Goal: Information Seeking & Learning: Find specific page/section

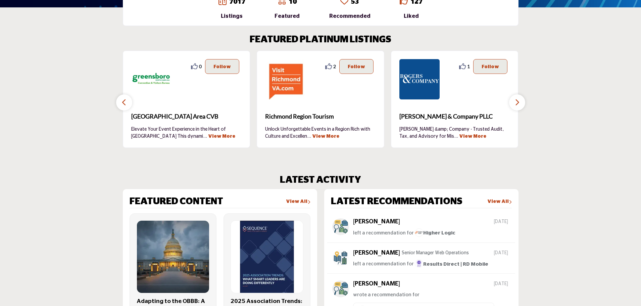
scroll to position [202, 0]
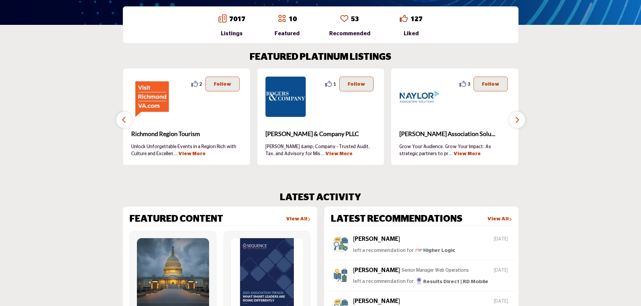
click at [513, 117] on button "button" at bounding box center [517, 120] width 16 height 16
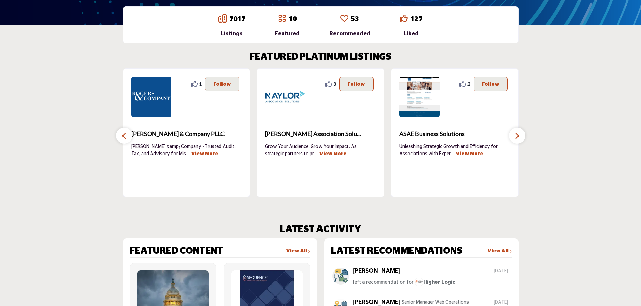
click at [513, 128] on button "button" at bounding box center [517, 136] width 16 height 16
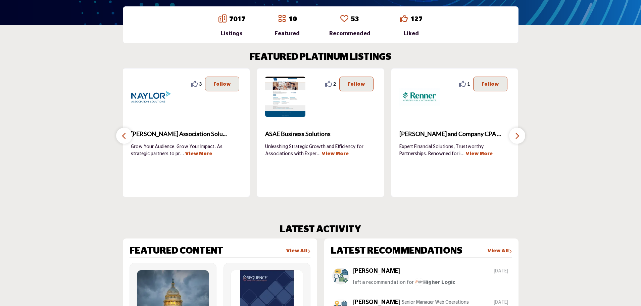
click at [513, 117] on div "1" at bounding box center [455, 132] width 128 height 129
click at [519, 136] on icon "button" at bounding box center [517, 136] width 5 height 8
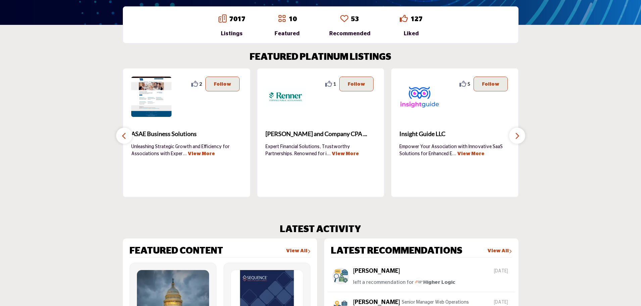
click at [519, 136] on icon "button" at bounding box center [517, 136] width 5 height 8
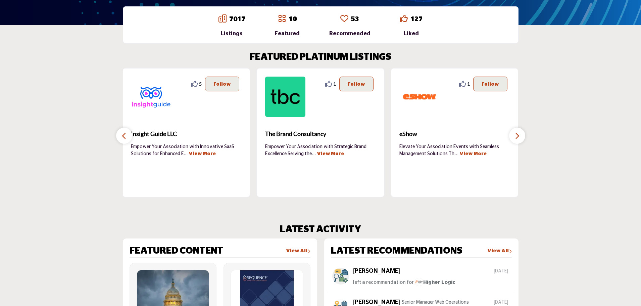
click at [519, 136] on icon "button" at bounding box center [517, 136] width 5 height 8
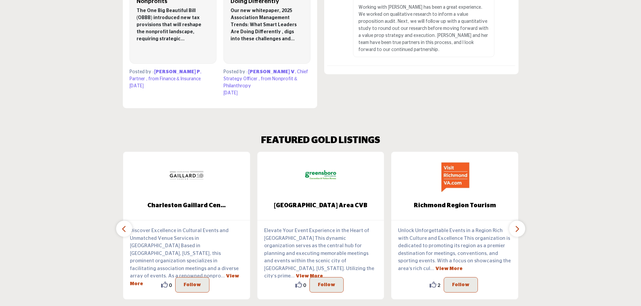
scroll to position [571, 0]
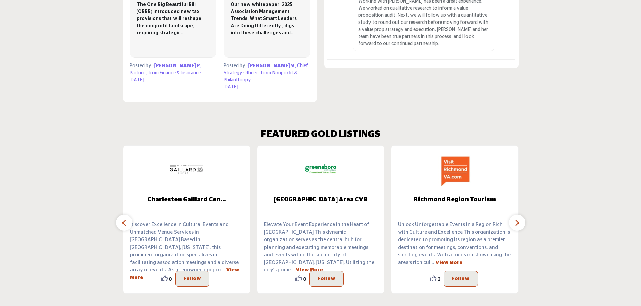
click at [515, 219] on icon "button" at bounding box center [517, 223] width 5 height 8
click at [519, 219] on icon "button" at bounding box center [517, 223] width 5 height 8
drag, startPoint x: 516, startPoint y: 216, endPoint x: 271, endPoint y: 219, distance: 244.5
click at [511, 216] on button "button" at bounding box center [517, 223] width 16 height 16
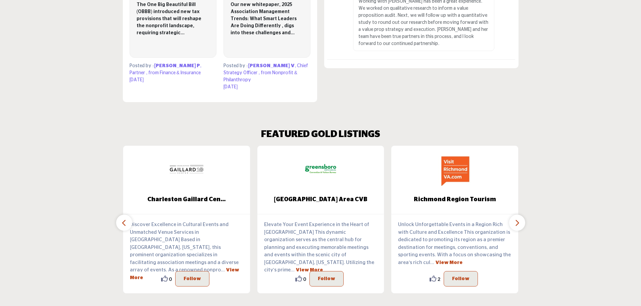
click at [126, 219] on icon "button" at bounding box center [124, 223] width 5 height 8
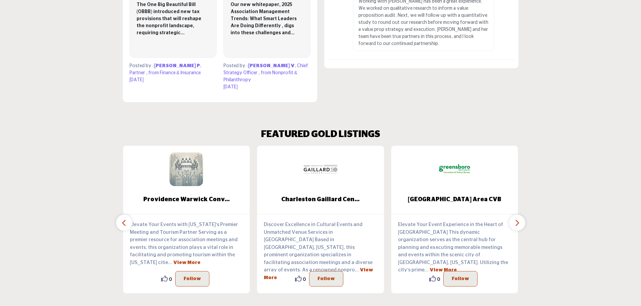
click at [127, 219] on icon "button" at bounding box center [124, 223] width 5 height 8
click at [123, 219] on icon "button" at bounding box center [124, 223] width 5 height 8
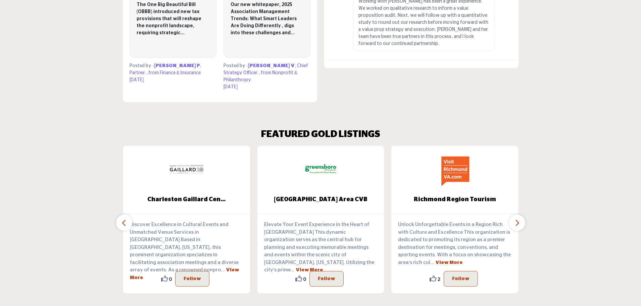
click at [516, 219] on icon "button" at bounding box center [517, 223] width 5 height 8
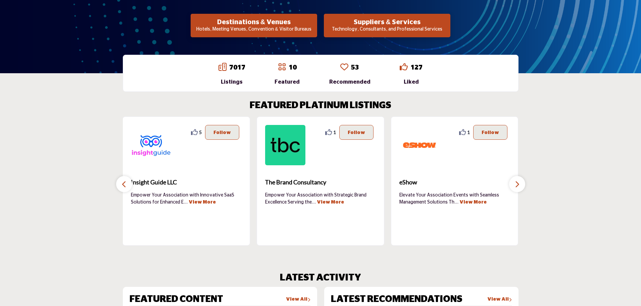
scroll to position [168, 0]
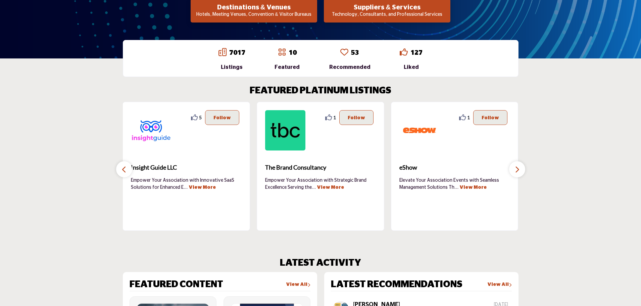
click at [516, 169] on icon "button" at bounding box center [517, 169] width 5 height 8
click at [123, 170] on icon "button" at bounding box center [124, 169] width 5 height 8
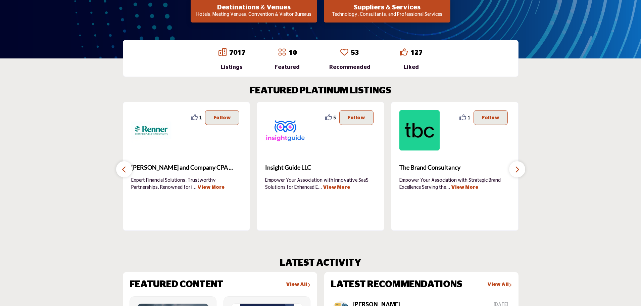
click at [123, 168] on icon "button" at bounding box center [124, 169] width 5 height 8
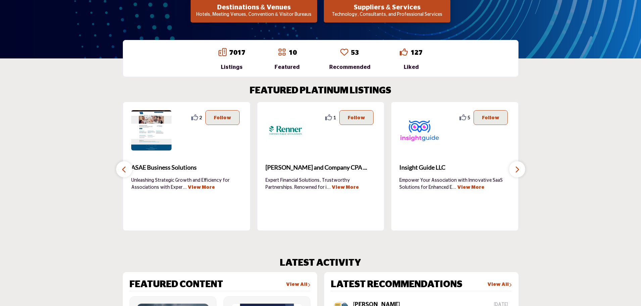
click at [123, 168] on icon "button" at bounding box center [124, 169] width 5 height 8
click at [125, 169] on icon "button" at bounding box center [124, 169] width 5 height 8
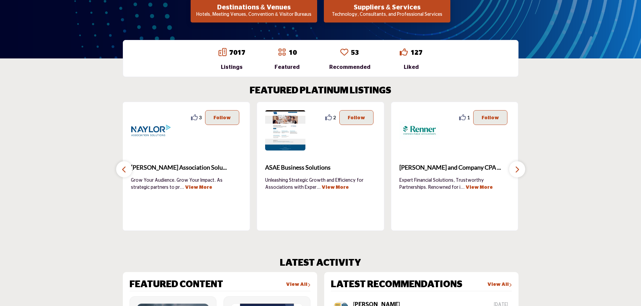
click at [125, 165] on icon "button" at bounding box center [124, 169] width 5 height 8
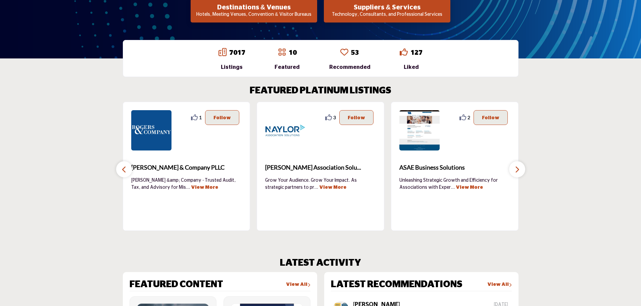
click at [127, 166] on icon "button" at bounding box center [124, 169] width 5 height 8
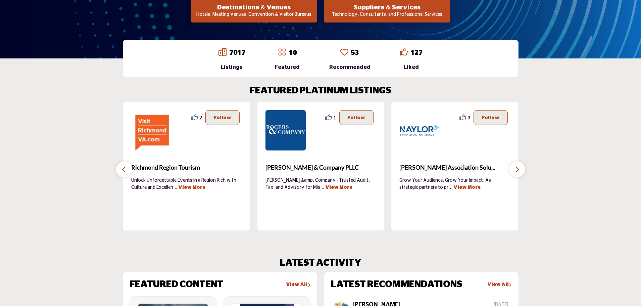
click at [127, 166] on icon "button" at bounding box center [124, 169] width 5 height 8
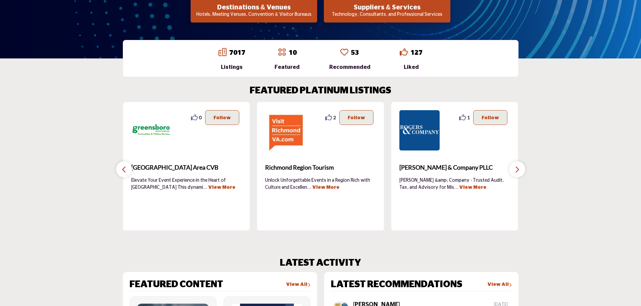
click at [127, 166] on icon "button" at bounding box center [124, 169] width 5 height 8
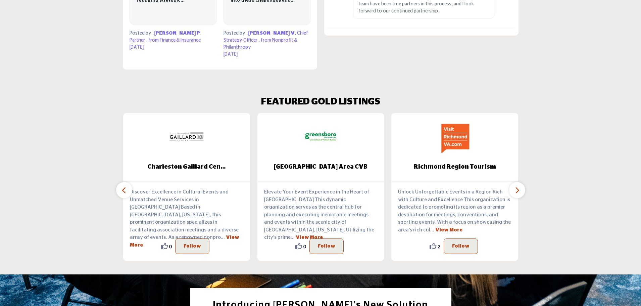
scroll to position [638, 0]
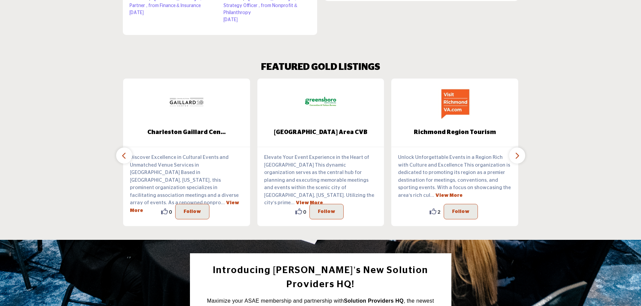
click at [122, 151] on icon "button" at bounding box center [124, 155] width 5 height 8
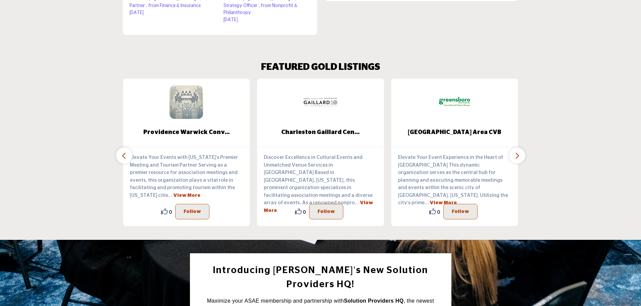
click at [122, 151] on icon "button" at bounding box center [124, 155] width 5 height 8
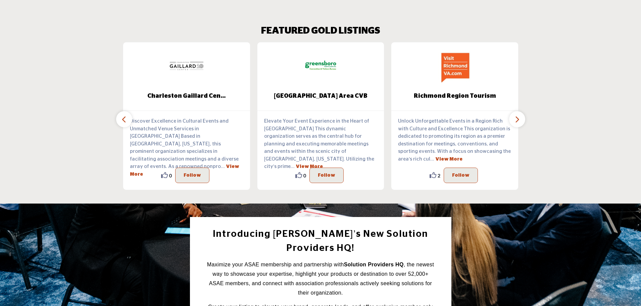
scroll to position [566, 0]
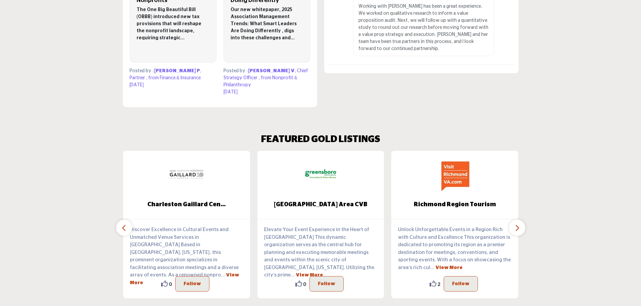
click at [522, 224] on button "button" at bounding box center [517, 228] width 16 height 16
click at [520, 226] on button "button" at bounding box center [517, 228] width 16 height 16
click at [516, 224] on icon "button" at bounding box center [517, 228] width 5 height 8
click at [128, 221] on button "button" at bounding box center [124, 228] width 16 height 16
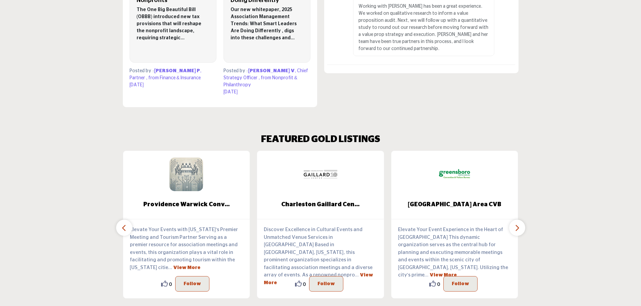
click at [126, 224] on icon "button" at bounding box center [124, 228] width 5 height 8
click at [128, 220] on button "button" at bounding box center [124, 228] width 16 height 16
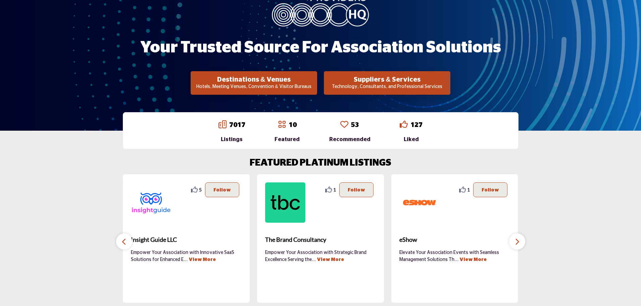
scroll to position [0, 0]
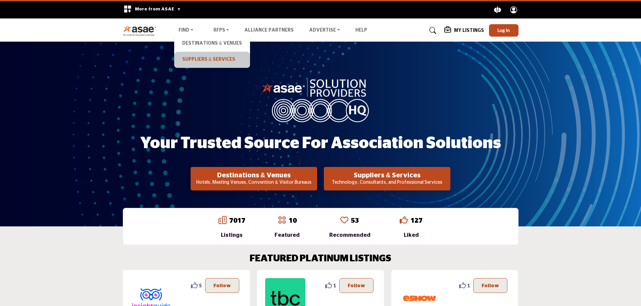
click at [199, 60] on link "Suppliers & Services" at bounding box center [212, 59] width 69 height 9
click at [213, 59] on link "Suppliers & Services" at bounding box center [212, 59] width 69 height 9
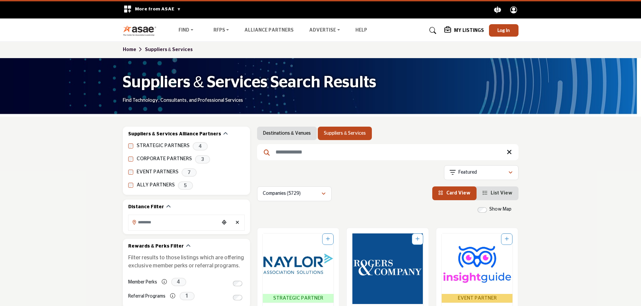
click at [283, 151] on input "Search Keyword" at bounding box center [388, 152] width 262 height 16
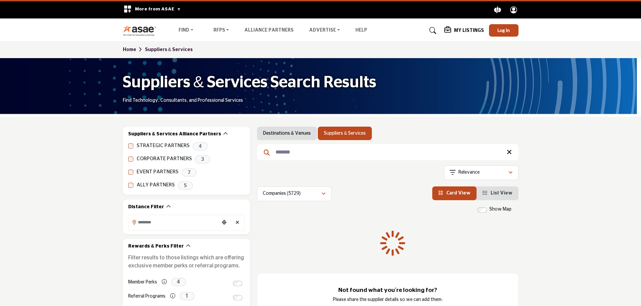
type input "*******"
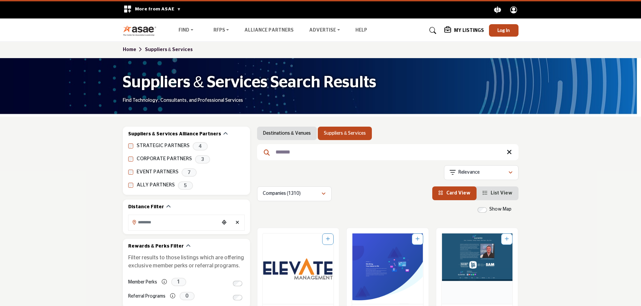
scroll to position [34, 0]
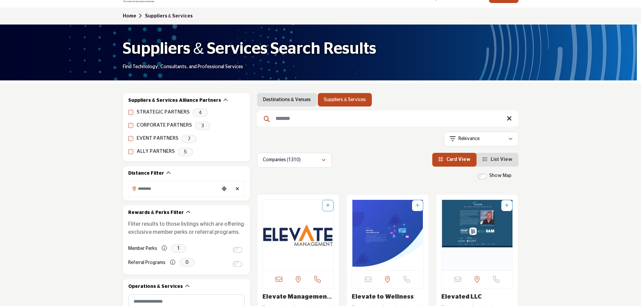
click at [319, 243] on img "Open Listing in new tab" at bounding box center [298, 235] width 71 height 71
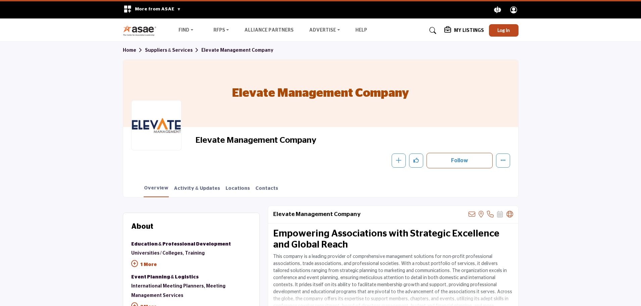
click at [139, 32] on img at bounding box center [141, 30] width 37 height 11
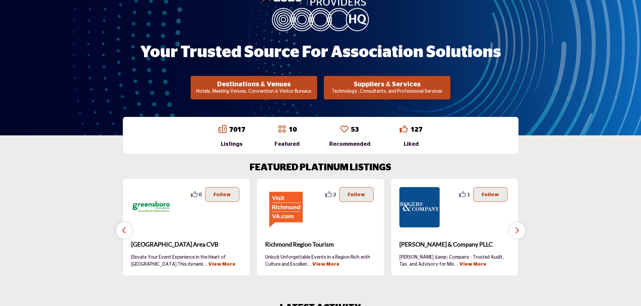
scroll to position [101, 0]
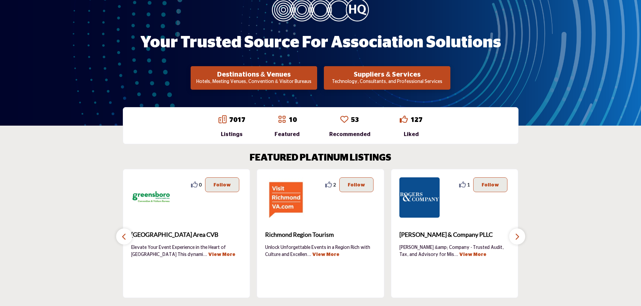
click at [516, 235] on icon "button" at bounding box center [517, 236] width 5 height 8
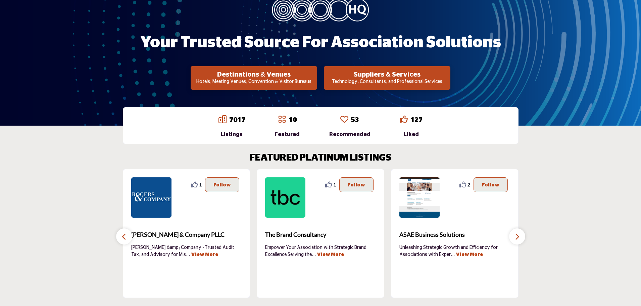
click at [516, 235] on icon "button" at bounding box center [517, 236] width 5 height 8
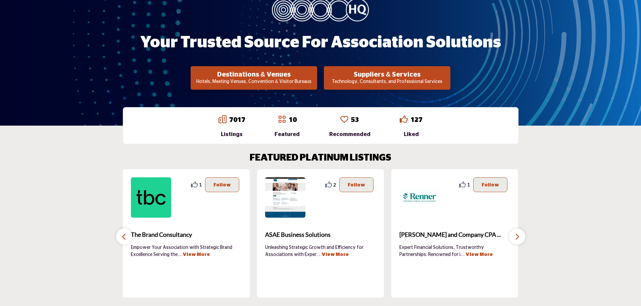
click at [516, 235] on icon "button" at bounding box center [517, 236] width 5 height 8
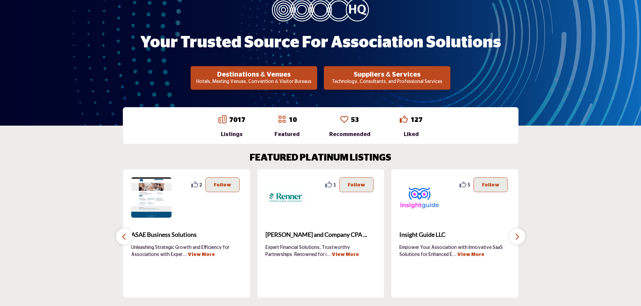
click at [516, 235] on icon "button" at bounding box center [517, 236] width 5 height 8
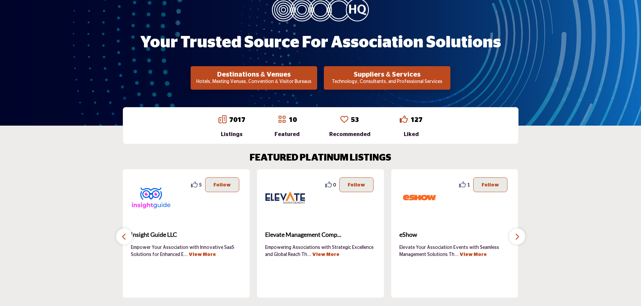
click at [516, 235] on icon "button" at bounding box center [517, 236] width 5 height 8
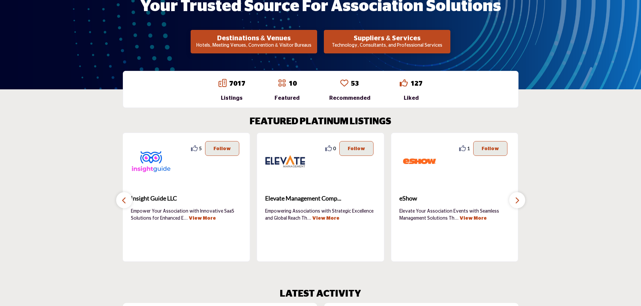
scroll to position [134, 0]
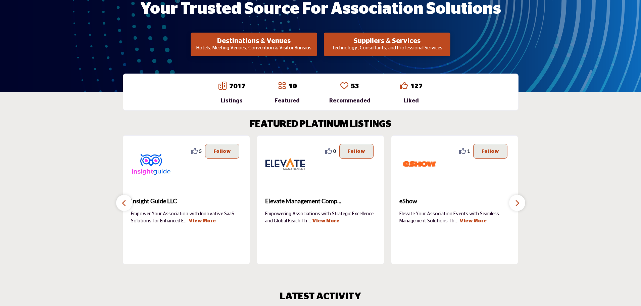
click at [521, 205] on button "button" at bounding box center [517, 203] width 16 height 16
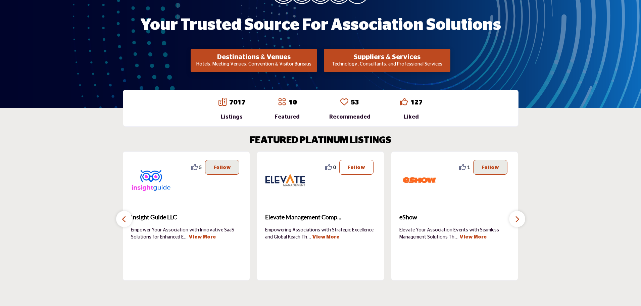
scroll to position [101, 0]
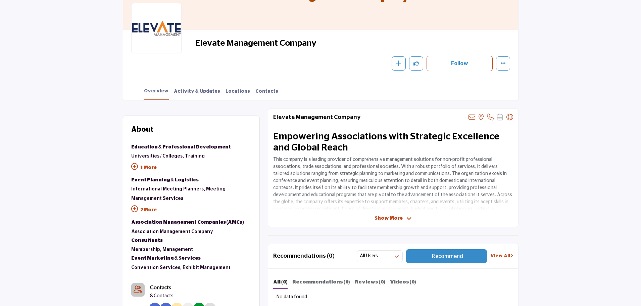
scroll to position [101, 0]
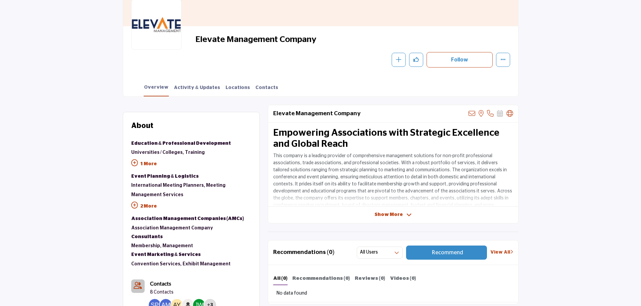
click at [135, 204] on icon at bounding box center [134, 205] width 7 height 7
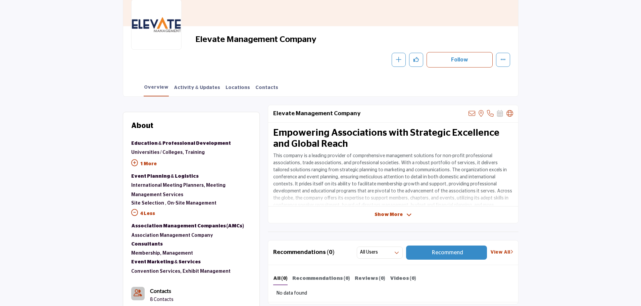
click at [135, 161] on icon at bounding box center [134, 163] width 7 height 7
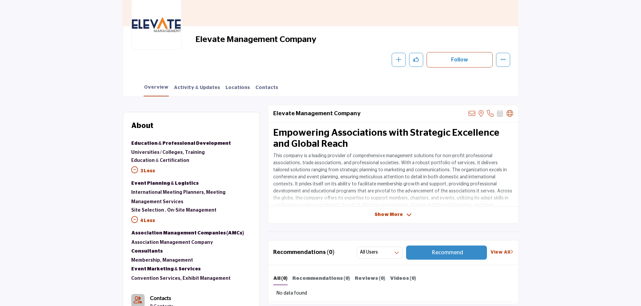
click at [136, 169] on icon at bounding box center [134, 170] width 7 height 7
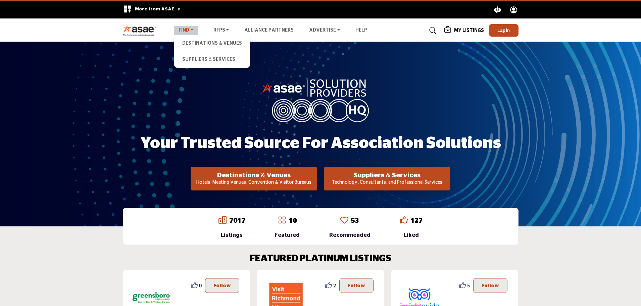
click at [189, 29] on link "Find" at bounding box center [186, 30] width 24 height 9
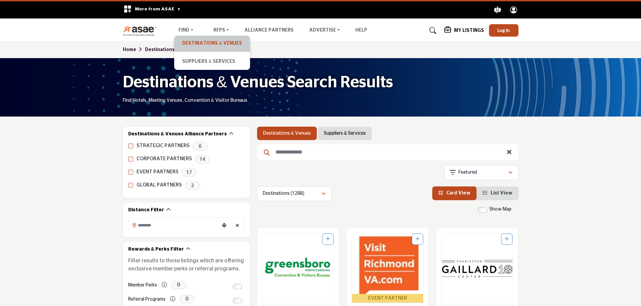
click at [202, 42] on link "Destinations & Venues" at bounding box center [212, 43] width 69 height 9
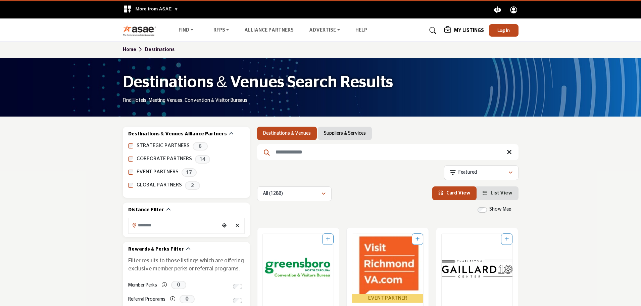
drag, startPoint x: 310, startPoint y: 153, endPoint x: 326, endPoint y: 146, distance: 17.3
click at [310, 152] on input "Search Keyword" at bounding box center [388, 152] width 262 height 16
drag, startPoint x: 346, startPoint y: 137, endPoint x: 345, endPoint y: 132, distance: 4.8
click at [345, 132] on li "Suppliers & Services" at bounding box center [345, 133] width 54 height 13
click at [345, 132] on link "Suppliers & Services" at bounding box center [345, 133] width 42 height 7
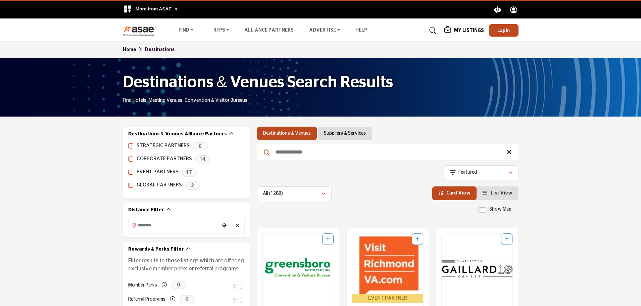
click at [345, 132] on link "Suppliers & Services" at bounding box center [345, 133] width 42 height 7
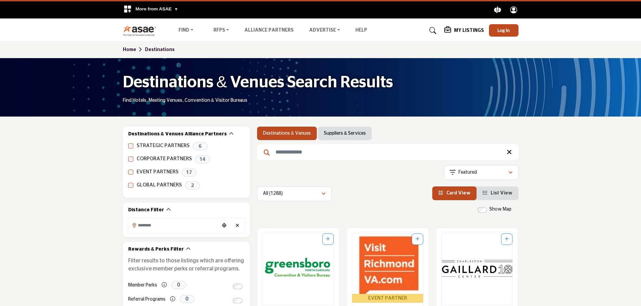
click at [312, 152] on input "Search Keyword" at bounding box center [388, 152] width 262 height 16
click at [340, 133] on link "Suppliers & Services" at bounding box center [345, 133] width 42 height 7
click at [339, 134] on link "Suppliers & Services" at bounding box center [345, 133] width 42 height 7
click at [332, 134] on link "Suppliers & Services" at bounding box center [345, 133] width 42 height 7
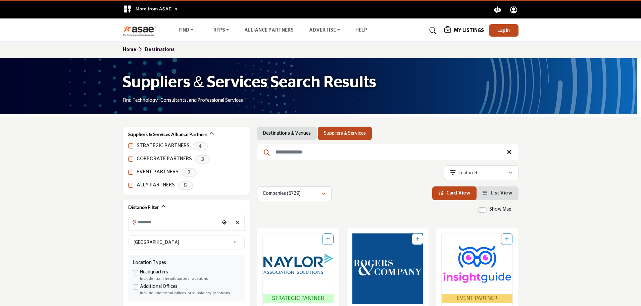
click at [298, 153] on input "Search Keyword" at bounding box center [388, 152] width 262 height 16
paste input "**********"
type input "**********"
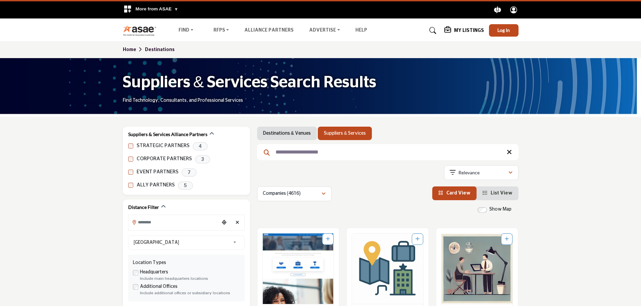
scroll to position [67, 0]
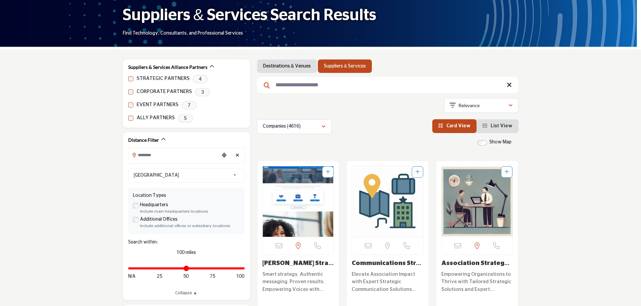
click at [296, 219] on img "Open Listing in new tab" at bounding box center [298, 201] width 71 height 71
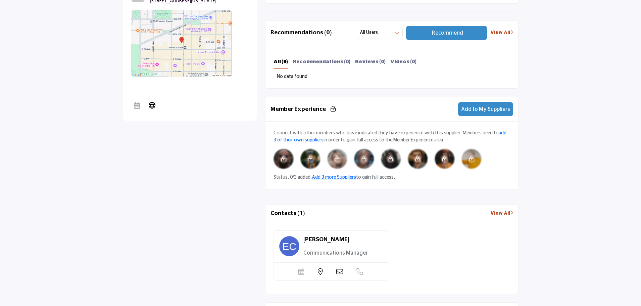
scroll to position [302, 0]
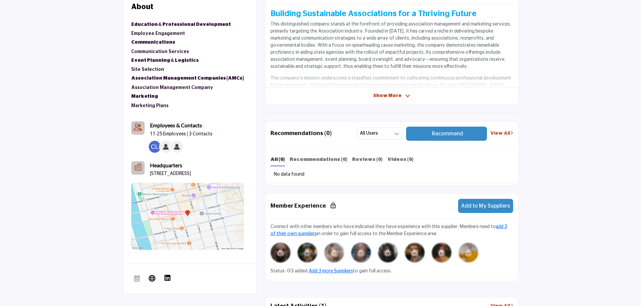
scroll to position [134, 0]
